Goal: Transaction & Acquisition: Download file/media

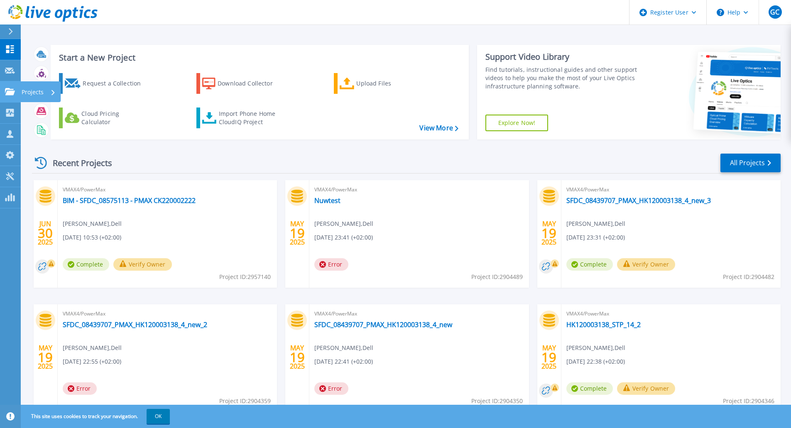
click at [12, 91] on icon at bounding box center [10, 91] width 10 height 7
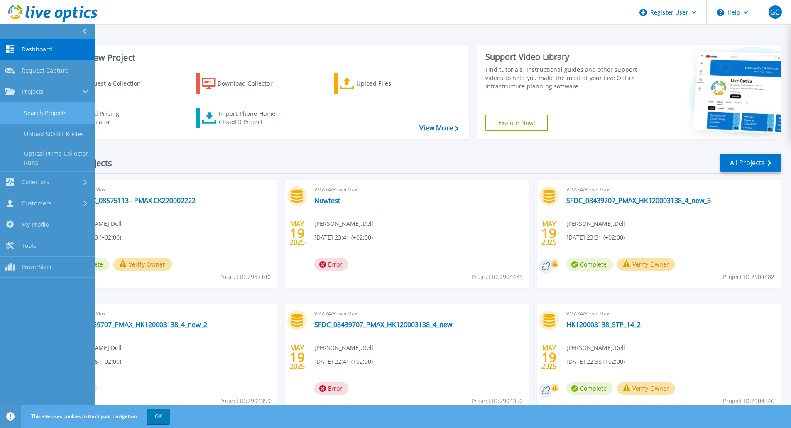
click at [55, 111] on link "Search Projects" at bounding box center [47, 113] width 95 height 21
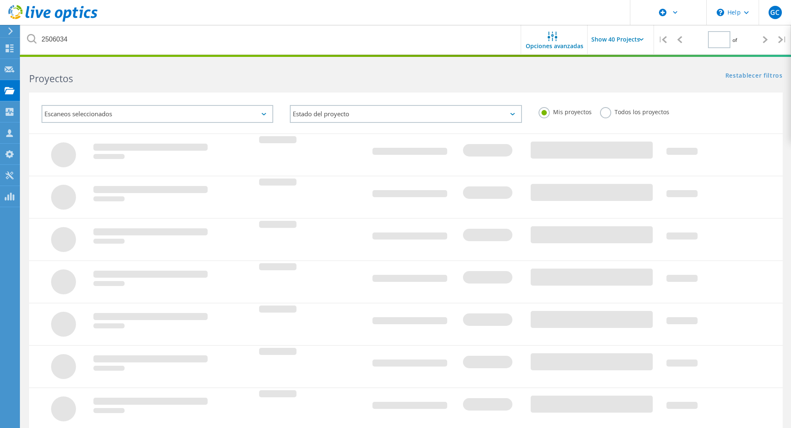
type input "1"
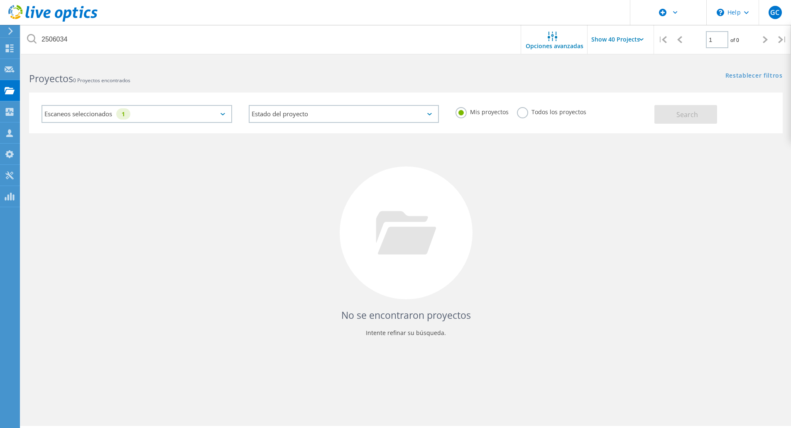
click at [223, 113] on icon at bounding box center [222, 114] width 5 height 2
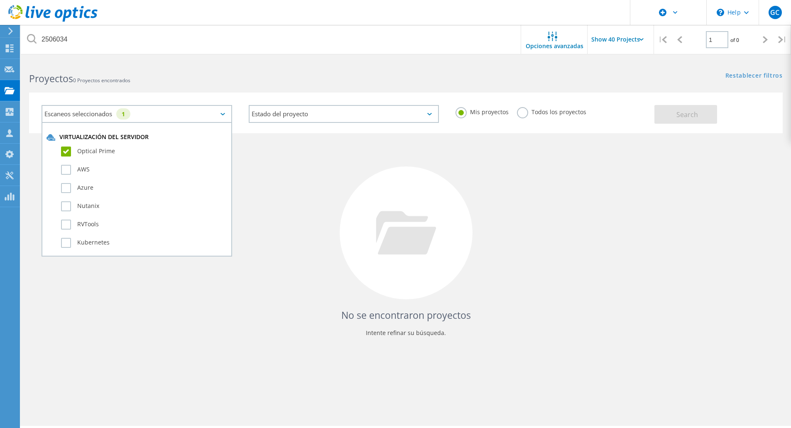
click at [69, 151] on label "Optical Prime" at bounding box center [144, 152] width 166 height 10
click at [0, 0] on input "Optical Prime" at bounding box center [0, 0] width 0 height 0
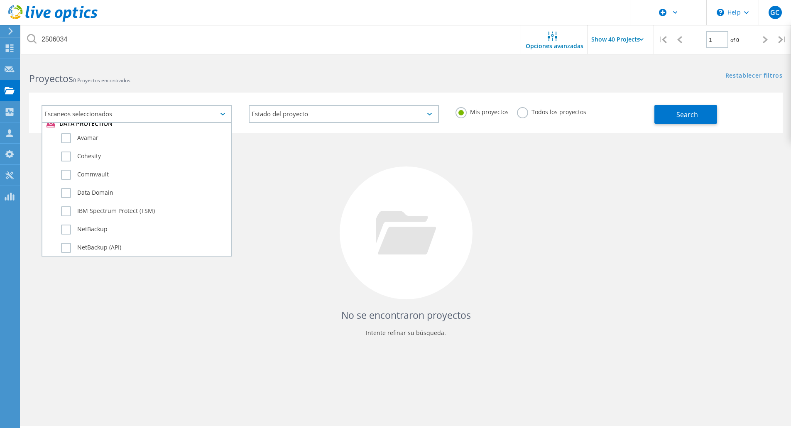
scroll to position [465, 0]
click at [67, 196] on label "Data Domain" at bounding box center [144, 196] width 166 height 10
click at [0, 0] on input "Data Domain" at bounding box center [0, 0] width 0 height 0
click at [559, 117] on div "Todos los proyectos" at bounding box center [551, 113] width 69 height 12
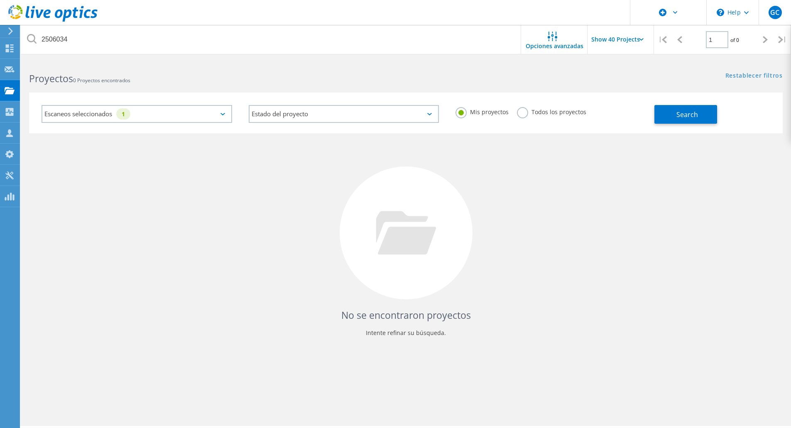
click at [524, 113] on label "Todos los proyectos" at bounding box center [551, 111] width 69 height 8
click at [0, 0] on input "Todos los proyectos" at bounding box center [0, 0] width 0 height 0
click at [674, 111] on button "Search" at bounding box center [685, 114] width 63 height 19
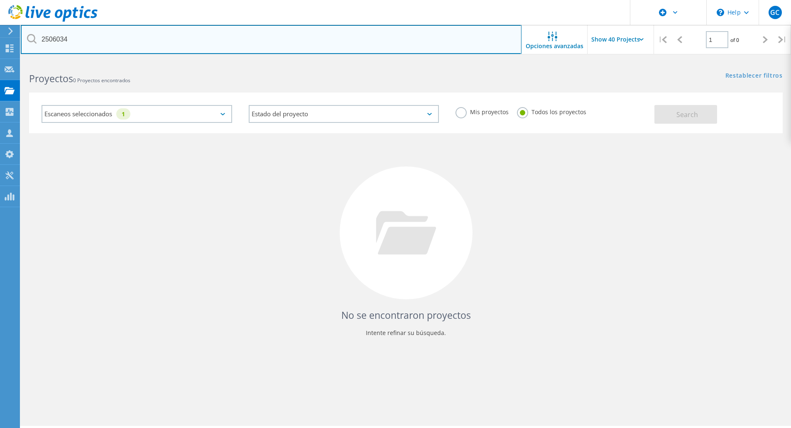
click at [65, 40] on input "2506034" at bounding box center [271, 39] width 501 height 29
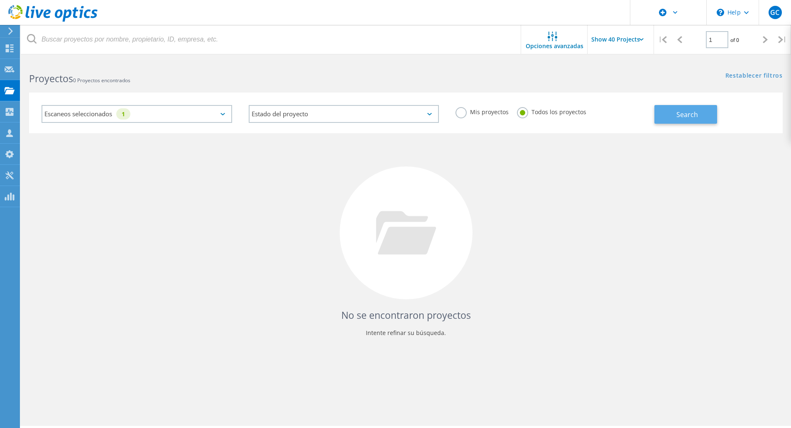
click at [676, 112] on button "Search" at bounding box center [685, 114] width 63 height 19
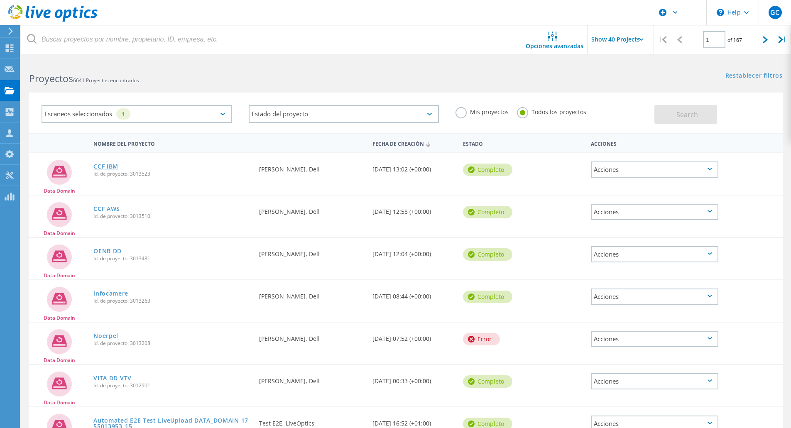
click at [105, 167] on link "CCF IBM" at bounding box center [105, 167] width 25 height 6
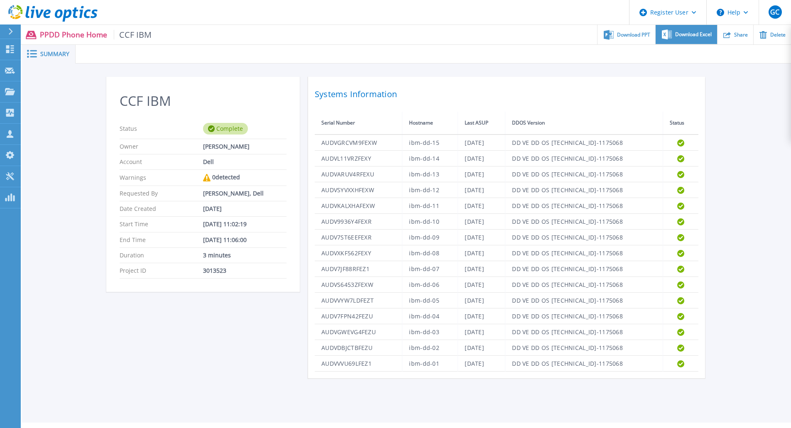
click at [691, 36] on span "Download Excel" at bounding box center [693, 34] width 37 height 5
click at [627, 34] on span "Download PPT" at bounding box center [633, 34] width 33 height 5
click at [635, 37] on span "Download PPT" at bounding box center [633, 34] width 33 height 5
